Goal: Task Accomplishment & Management: Manage account settings

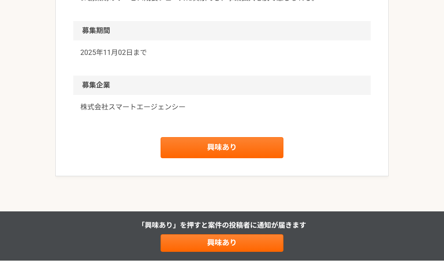
scroll to position [699, 0]
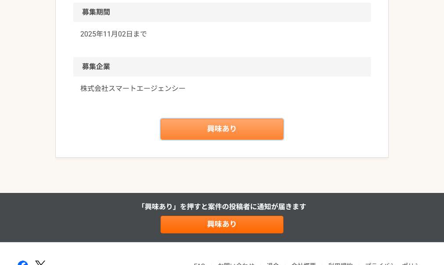
click at [218, 123] on link "興味あり" at bounding box center [222, 128] width 123 height 21
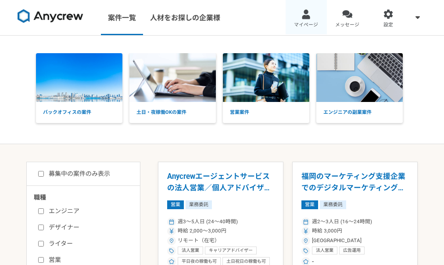
click at [310, 18] on div at bounding box center [306, 14] width 10 height 10
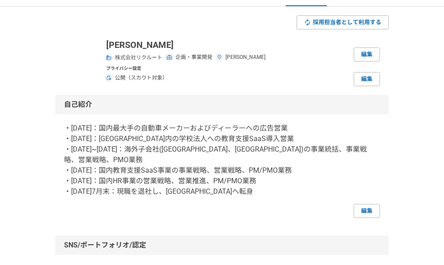
scroll to position [63, 0]
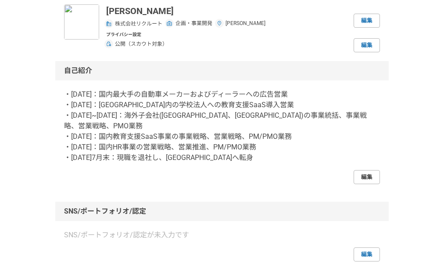
click at [364, 177] on link "編集" at bounding box center [367, 177] width 26 height 14
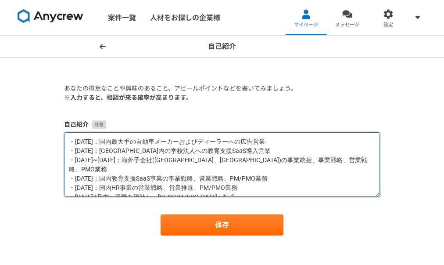
click at [101, 187] on textarea "・[DATE]：国内最大手の自動車メーカーおよびディーラーへの広告営業 ・[DATE]：[GEOGRAPHIC_DATA]内の学校法人への教育支援SaaS導入…" at bounding box center [222, 164] width 316 height 64
click at [74, 140] on textarea "・[DATE]：国内最大手の自動車メーカーおよびディーラーへの広告営業 ・[DATE]：[GEOGRAPHIC_DATA]内の学校法人への教育支援SaaS導入…" at bounding box center [222, 164] width 316 height 64
click at [69, 142] on textarea "・[DATE]：国内最大手の自動車メーカーおよびディーラーへの広告営業 ・[DATE]：[GEOGRAPHIC_DATA]内の学校法人への教育支援SaaS導入…" at bounding box center [222, 164] width 316 height 64
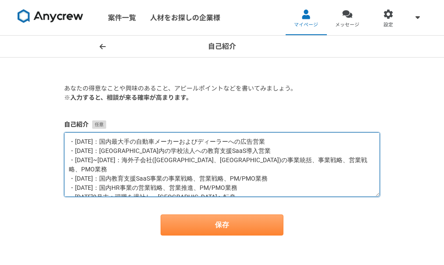
type textarea "・[DATE]：国内最大手の自動車メーカーおよびディーラーへの広告営業 ・[DATE]：[GEOGRAPHIC_DATA]内の学校法人への教育支援SaaS導入…"
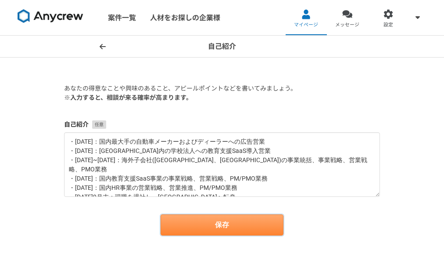
click at [223, 219] on button "保存" at bounding box center [222, 224] width 123 height 21
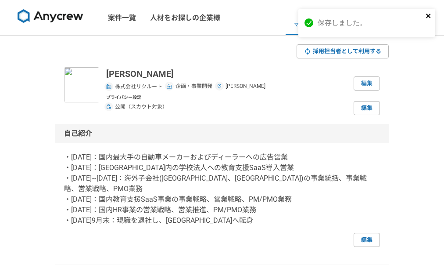
click at [428, 13] on icon "close" at bounding box center [429, 15] width 6 height 7
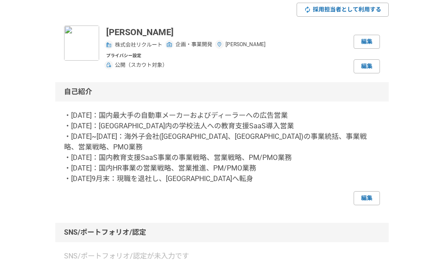
scroll to position [44, 0]
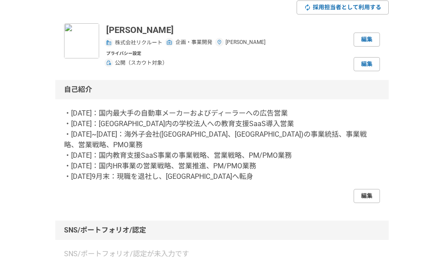
click at [369, 192] on link "編集" at bounding box center [367, 196] width 26 height 14
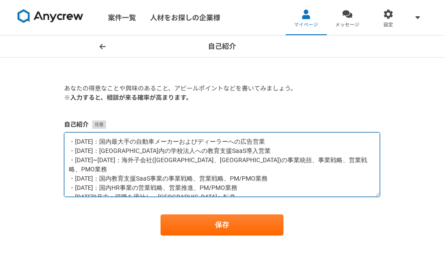
click at [241, 153] on textarea "・[DATE]：国内最大手の自動車メーカーおよびディーラーへの広告営業 ・[DATE]：[GEOGRAPHIC_DATA]内の学校法人への教育支援SaaS導入…" at bounding box center [222, 164] width 316 height 64
drag, startPoint x: 168, startPoint y: 150, endPoint x: 105, endPoint y: 152, distance: 63.2
click at [105, 152] on textarea "・[DATE]：国内最大手の自動車メーカーおよびディーラーへの広告営業 ・[DATE]：[GEOGRAPHIC_DATA]内の学校法人への教育支援SaaS導入…" at bounding box center [222, 164] width 316 height 64
click at [271, 161] on textarea "・[DATE]：国内最大手の自動車メーカーおよびディーラーへの広告営業 ・[DATE]：教育支援SaaS商品の新規営業、既存営業、カスタマーサクセス ・[DA…" at bounding box center [222, 164] width 316 height 64
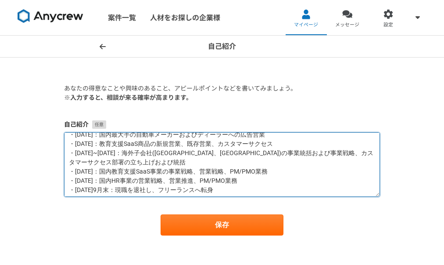
scroll to position [7, 0]
click at [196, 179] on textarea "・[DATE]：国内最大手の自動車メーカーおよびディーラーへの広告営業 ・[DATE]：教育支援SaaS商品の新規営業、既存営業、カスタマーサクセス ・[DA…" at bounding box center [222, 164] width 316 height 64
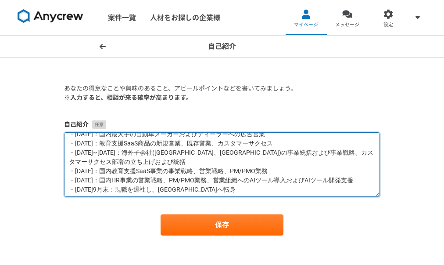
type textarea "・[DATE]：国内最大手の自動車メーカーおよびディーラーへの広告営業 ・[DATE]：教育支援SaaS商品の新規営業、既存営業、カスタマーサクセス ・[DA…"
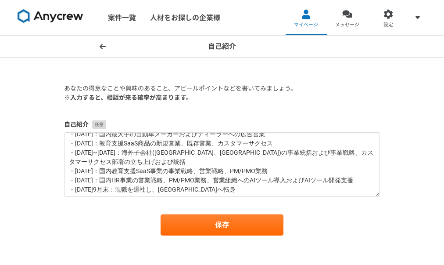
click at [206, 212] on form "あなたの得意なことや興味のあること、アピールポイントなどを書いてみましょう。 ※入力すると、相談が来る確率が高まります。 自己紹介 ・[DATE]：国内最大手…" at bounding box center [222, 159] width 316 height 151
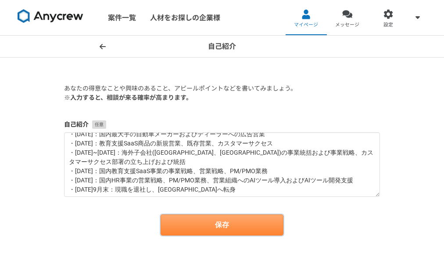
click at [208, 227] on button "保存" at bounding box center [222, 224] width 123 height 21
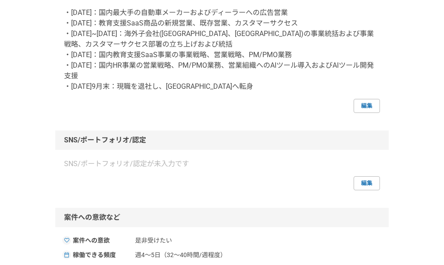
scroll to position [114, 0]
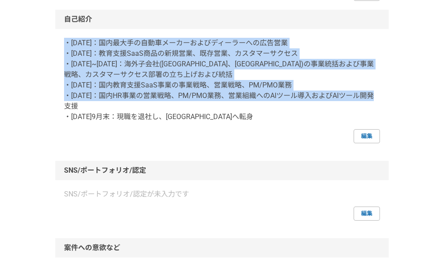
drag, startPoint x: 64, startPoint y: 43, endPoint x: 268, endPoint y: 118, distance: 216.9
click at [268, 118] on p "・[DATE]：国内最大手の自動車メーカーおよびディーラーへの広告営業 ・[DATE]：教育支援SaaS商品の新規営業、既存営業、カスタマーサクセス ・[DA…" at bounding box center [222, 80] width 316 height 84
copy p "・[DATE]：国内最大手の自動車メーカーおよびディーラーへの広告営業 ・[DATE]：教育支援SaaS商品の新規営業、既存営業、カスタマーサクセス ・[DA…"
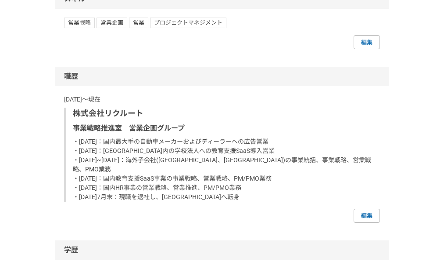
scroll to position [557, 0]
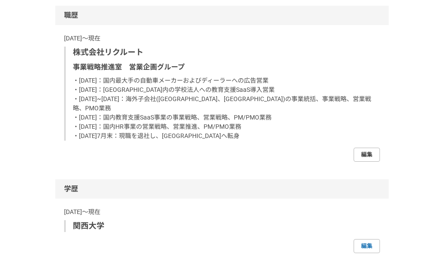
click at [375, 147] on link "編集" at bounding box center [367, 154] width 26 height 14
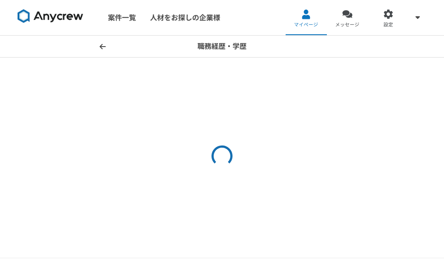
select select "[DATE]"
select select
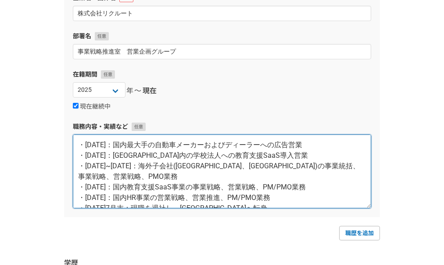
scroll to position [11, 0]
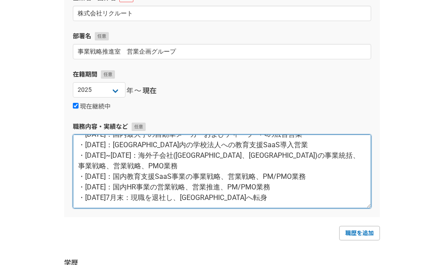
drag, startPoint x: 80, startPoint y: 145, endPoint x: 356, endPoint y: 242, distance: 292.4
click at [356, 242] on form "職務経歴 企業名・団体名 株式会社リクルート 部署名 事業戦略推進室　営業企画グループ 在籍期間 [DATE] [DATE] [DATE] [DATE] [D…" at bounding box center [222, 230] width 316 height 530
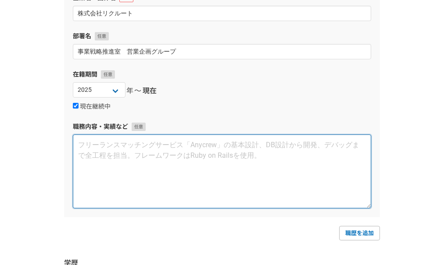
scroll to position [0, 0]
paste textarea "・[DATE]：国内最大手の自動車メーカーおよびディーラーへの広告営業 ・[DATE]：教育支援SaaS商品の新規営業、既存営業、カスタマーサクセス ・[DA…"
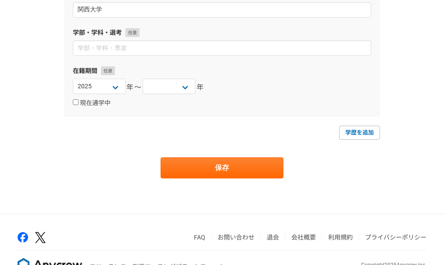
scroll to position [451, 0]
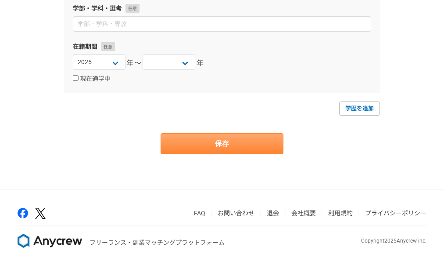
type textarea "・[DATE]：国内最大手の自動車メーカーおよびディーラーへの広告営業 ・[DATE]：教育支援SaaS商品の新規営業、既存営業、カスタマーサクセス ・[DA…"
click at [269, 144] on button "保存" at bounding box center [222, 143] width 123 height 21
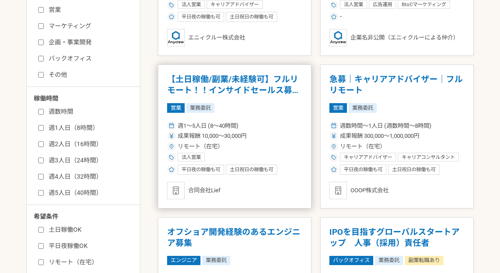
scroll to position [69, 0]
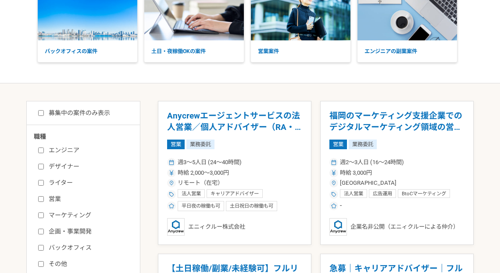
click at [56, 114] on label "募集中の案件のみ表示" at bounding box center [74, 112] width 72 height 9
click at [44, 114] on input "募集中の案件のみ表示" at bounding box center [41, 113] width 6 height 6
checkbox input "true"
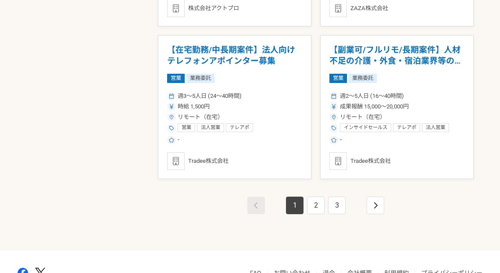
scroll to position [1549, 0]
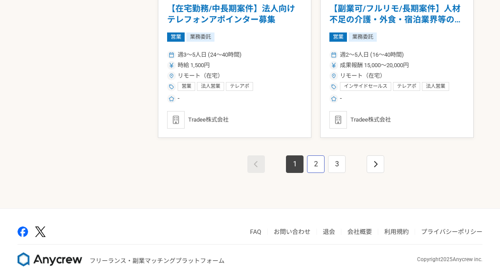
click at [323, 170] on link "2" at bounding box center [316, 164] width 18 height 18
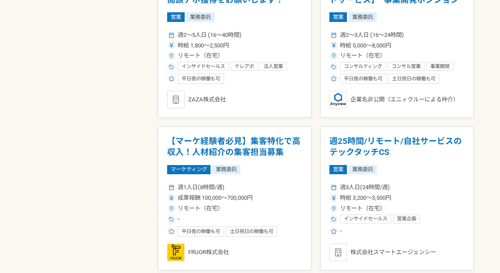
scroll to position [1538, 0]
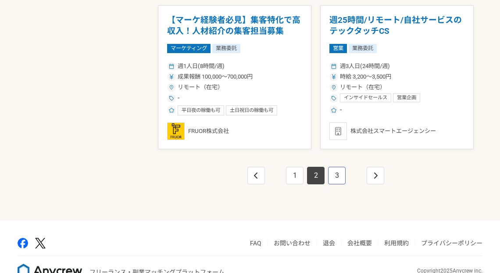
click at [334, 182] on link "3" at bounding box center [337, 176] width 18 height 18
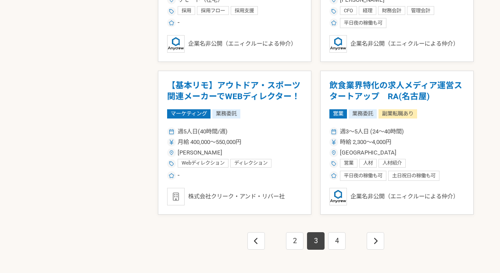
scroll to position [1483, 0]
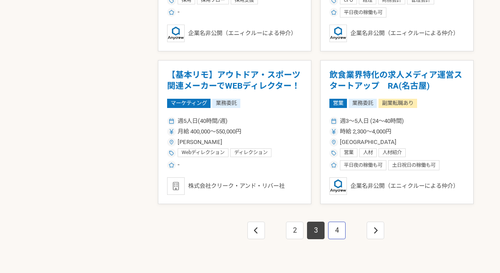
click at [337, 233] on link "4" at bounding box center [337, 231] width 18 height 18
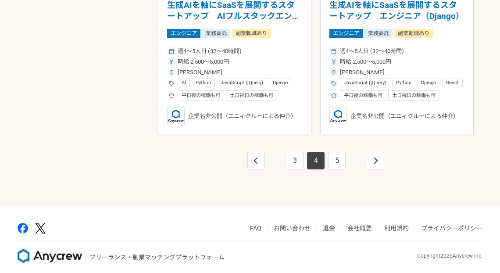
scroll to position [1556, 0]
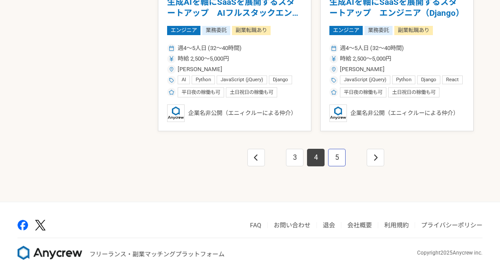
click at [343, 161] on link "5" at bounding box center [337, 158] width 18 height 18
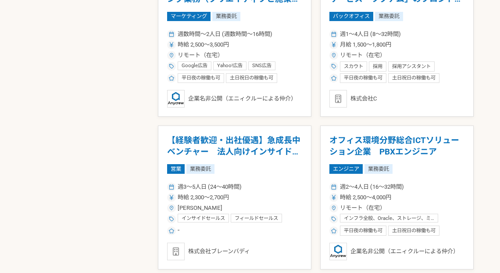
scroll to position [1240, 0]
